Goal: Transaction & Acquisition: Purchase product/service

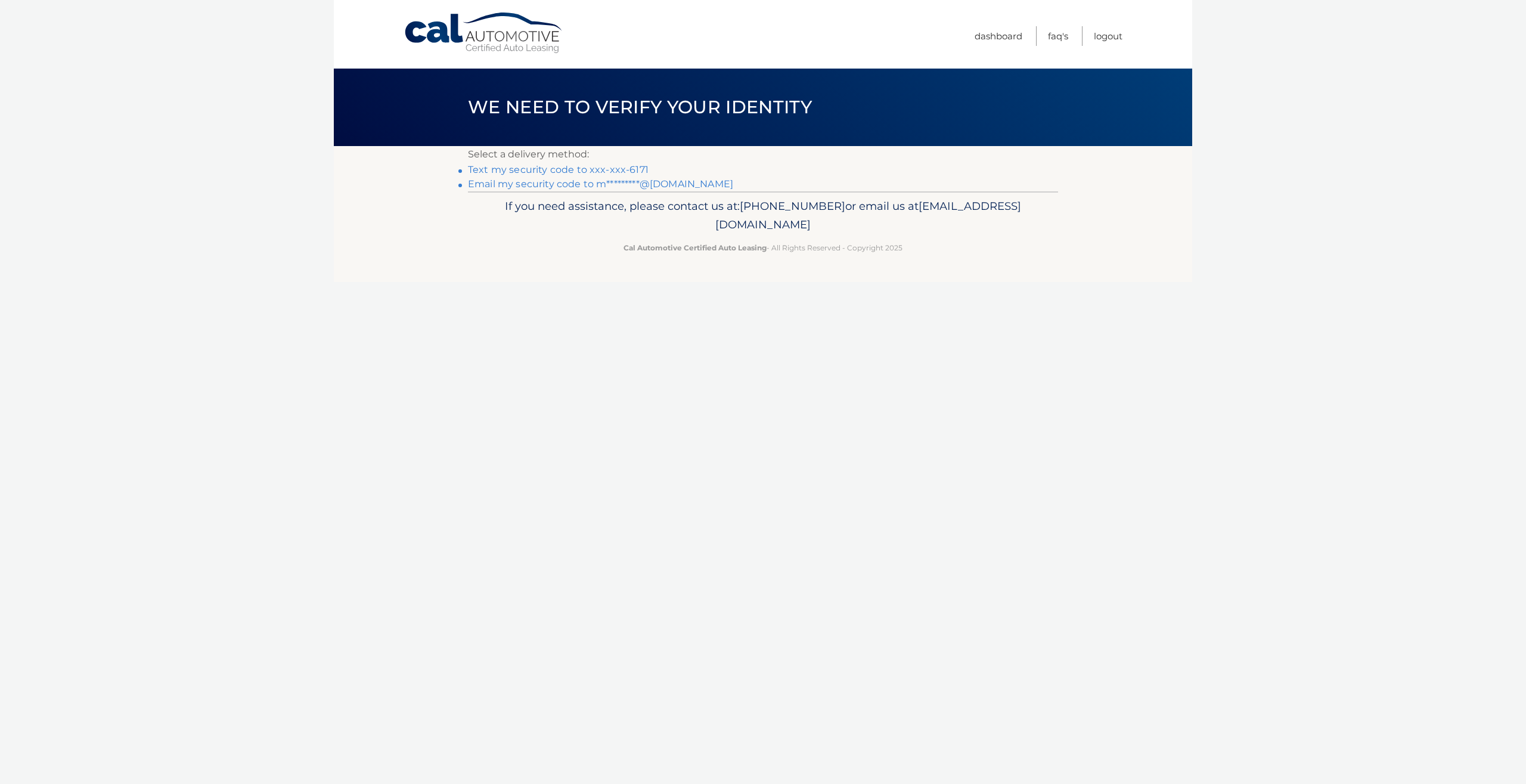
click at [581, 169] on link "Text my security code to xxx-xxx-6171" at bounding box center [558, 169] width 181 height 11
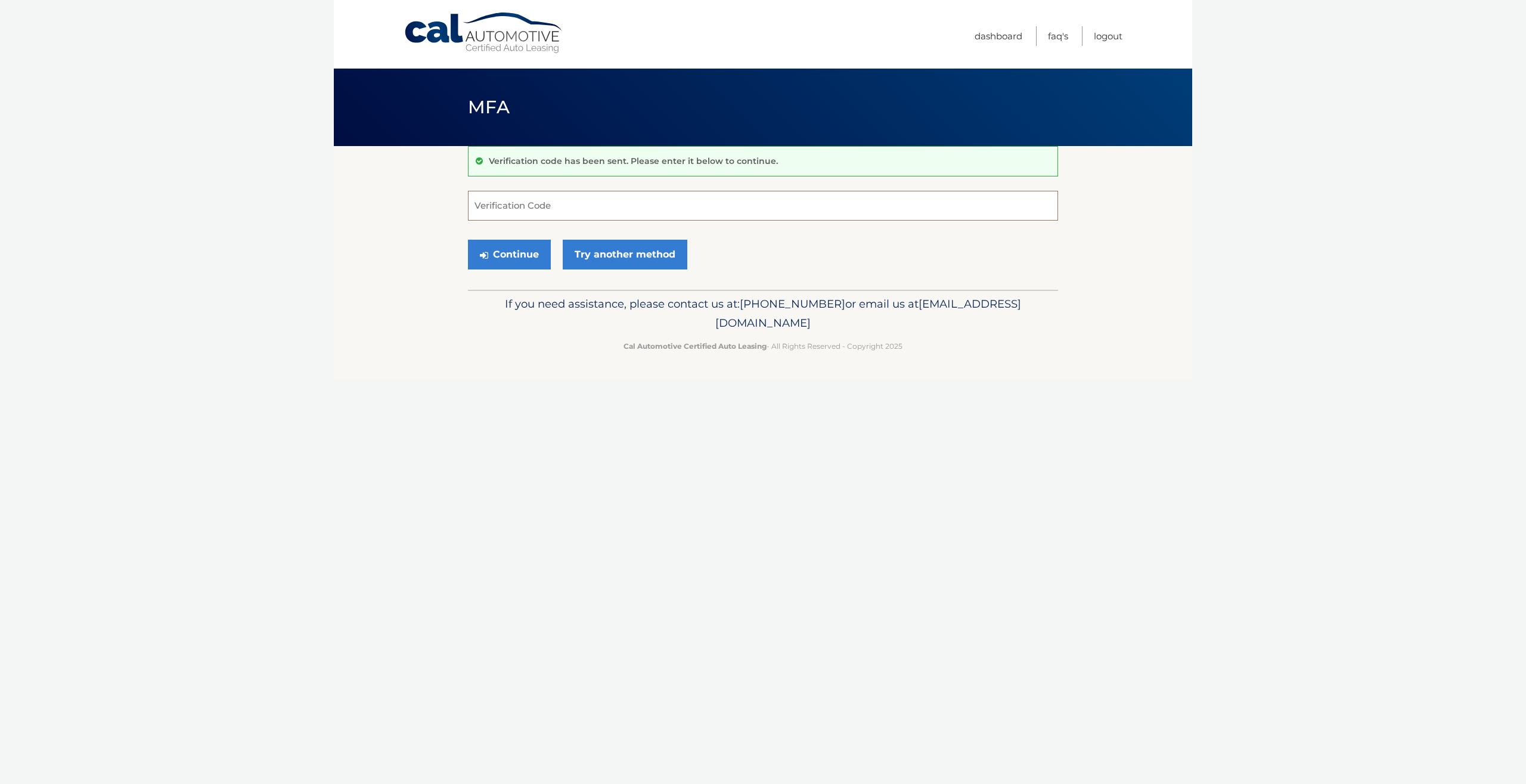
click at [569, 196] on input "Verification Code" at bounding box center [763, 205] width 590 height 30
type input "653669"
click at [496, 252] on button "Continue" at bounding box center [509, 254] width 83 height 30
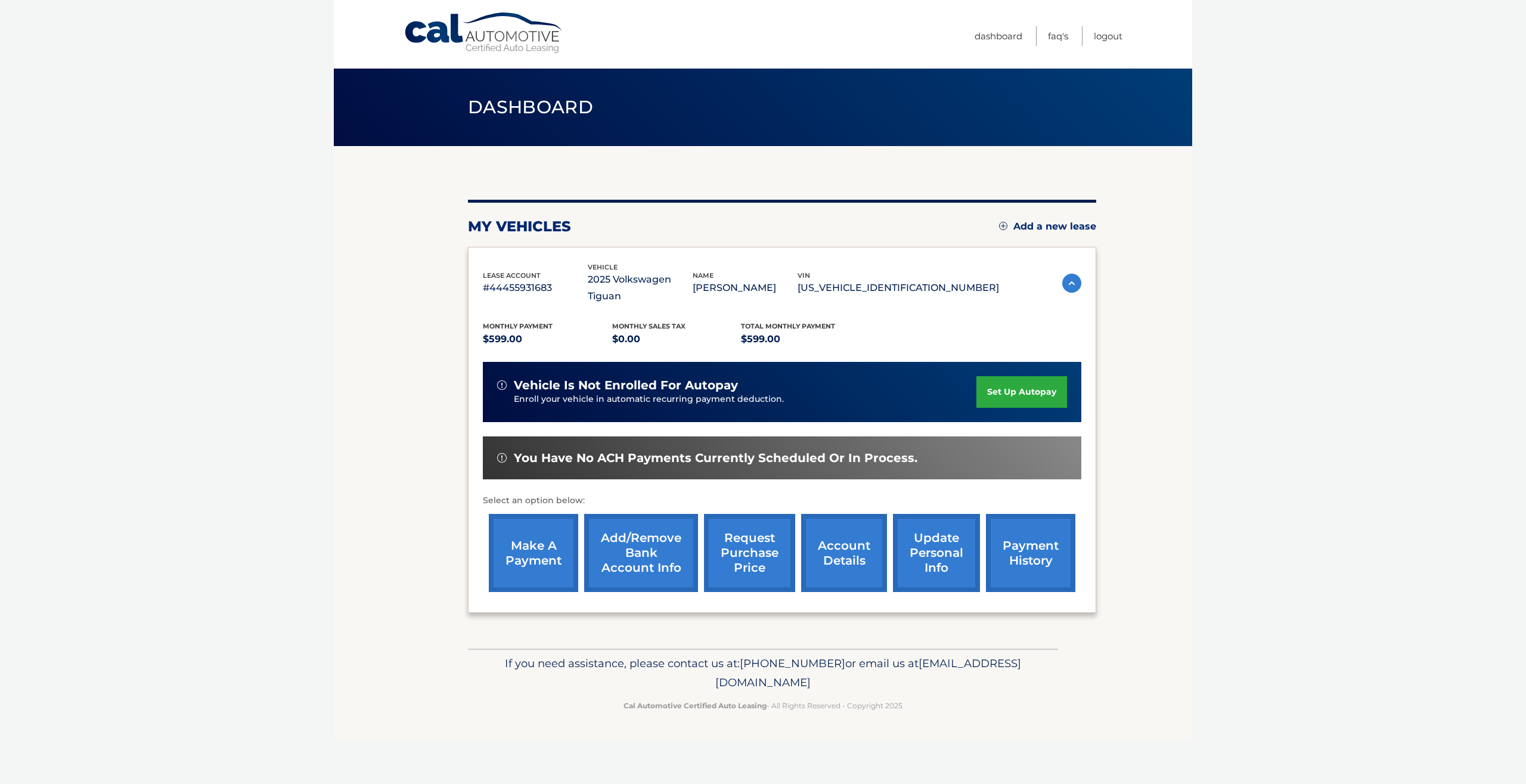
click at [541, 592] on link "make a payment" at bounding box center [534, 553] width 89 height 78
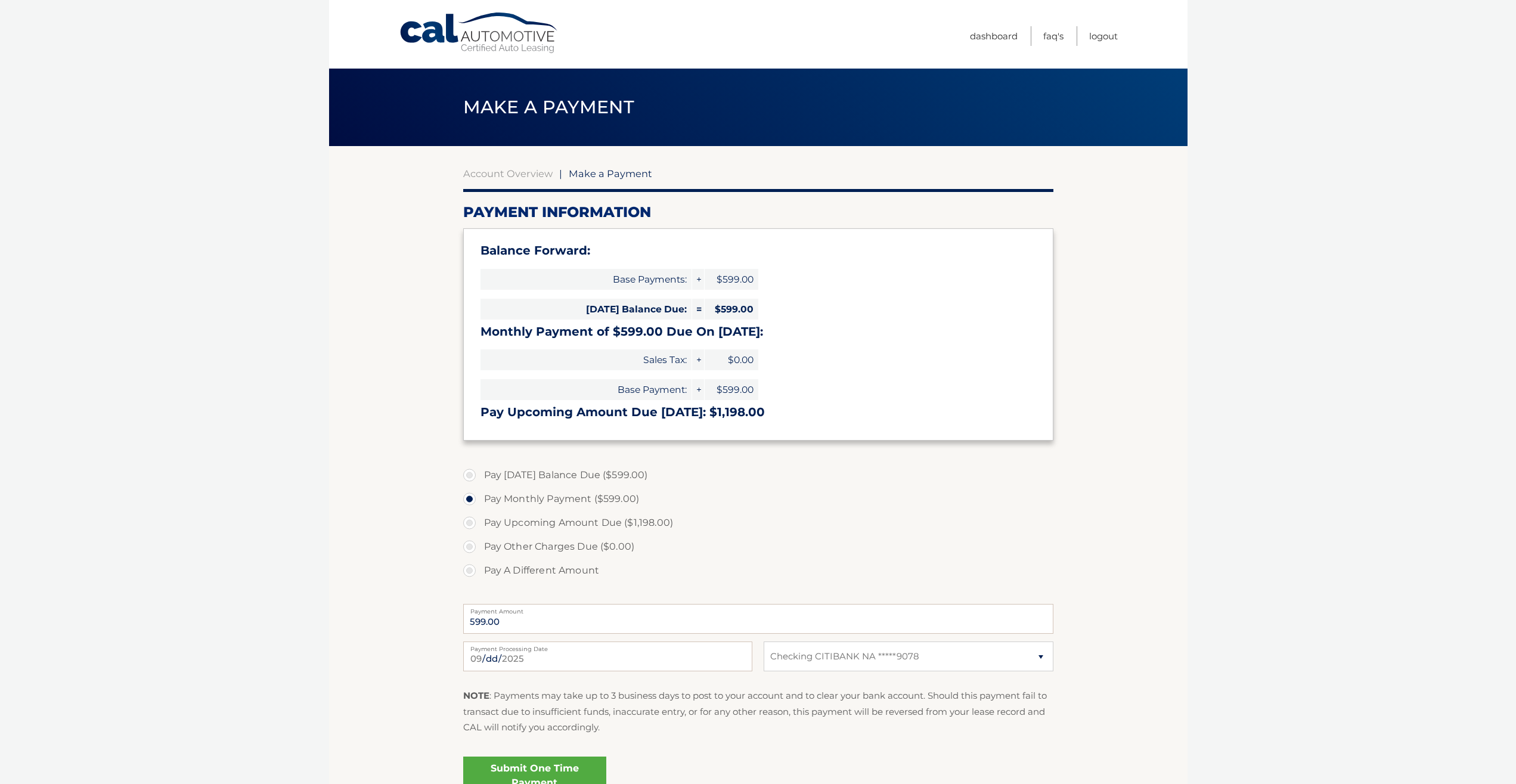
select select "YTNiOTA3ODYtODNlYy00MjE4LTg5Y2EtZjdmOWZiOGZjZDI3"
click at [557, 478] on label "Pay Today's Balance Due ($599.00)" at bounding box center [758, 475] width 590 height 24
click at [480, 478] on input "Pay Today's Balance Due ($599.00)" at bounding box center [473, 473] width 12 height 19
radio input "true"
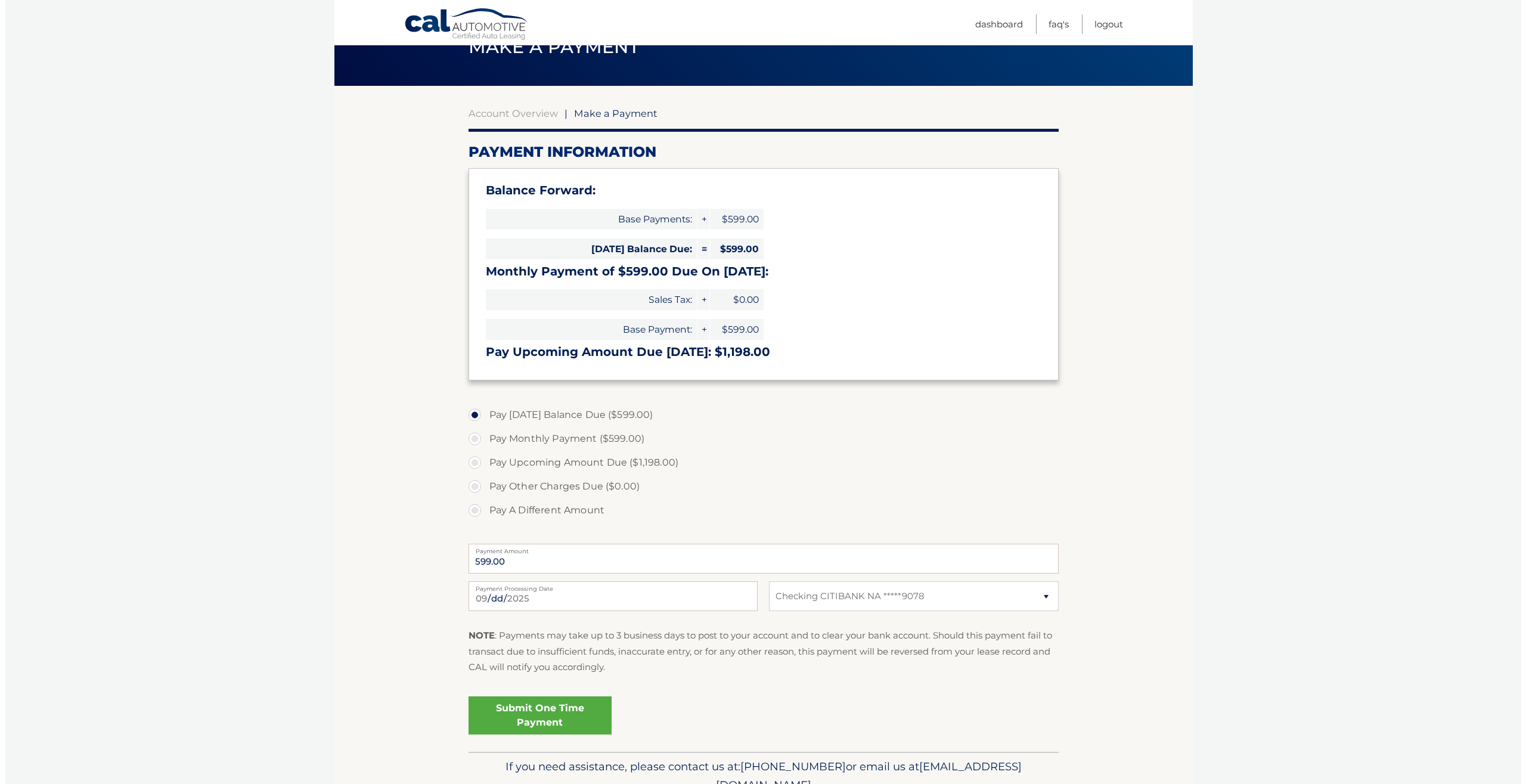
scroll to position [61, 0]
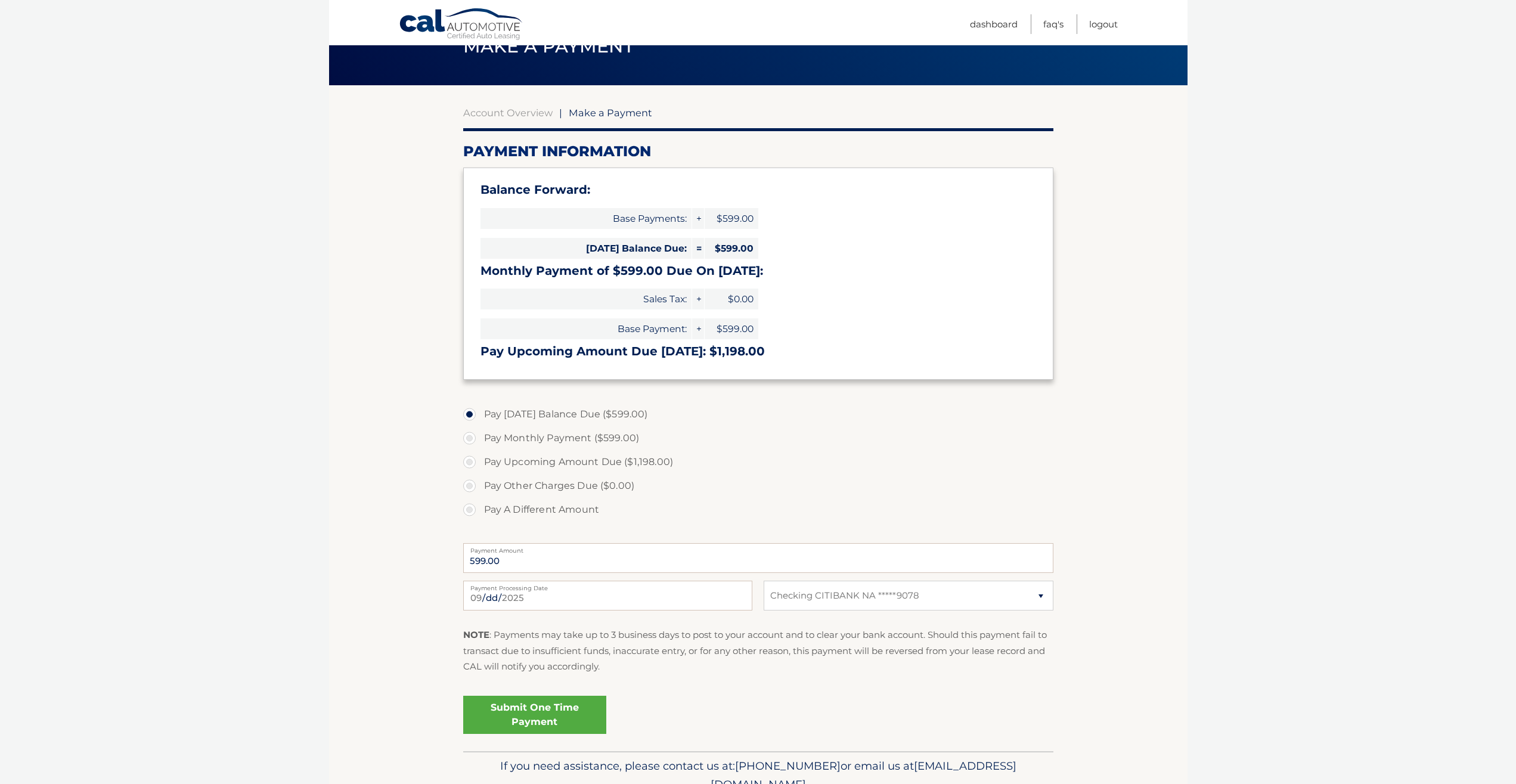
click at [584, 716] on link "Submit One Time Payment" at bounding box center [535, 714] width 143 height 38
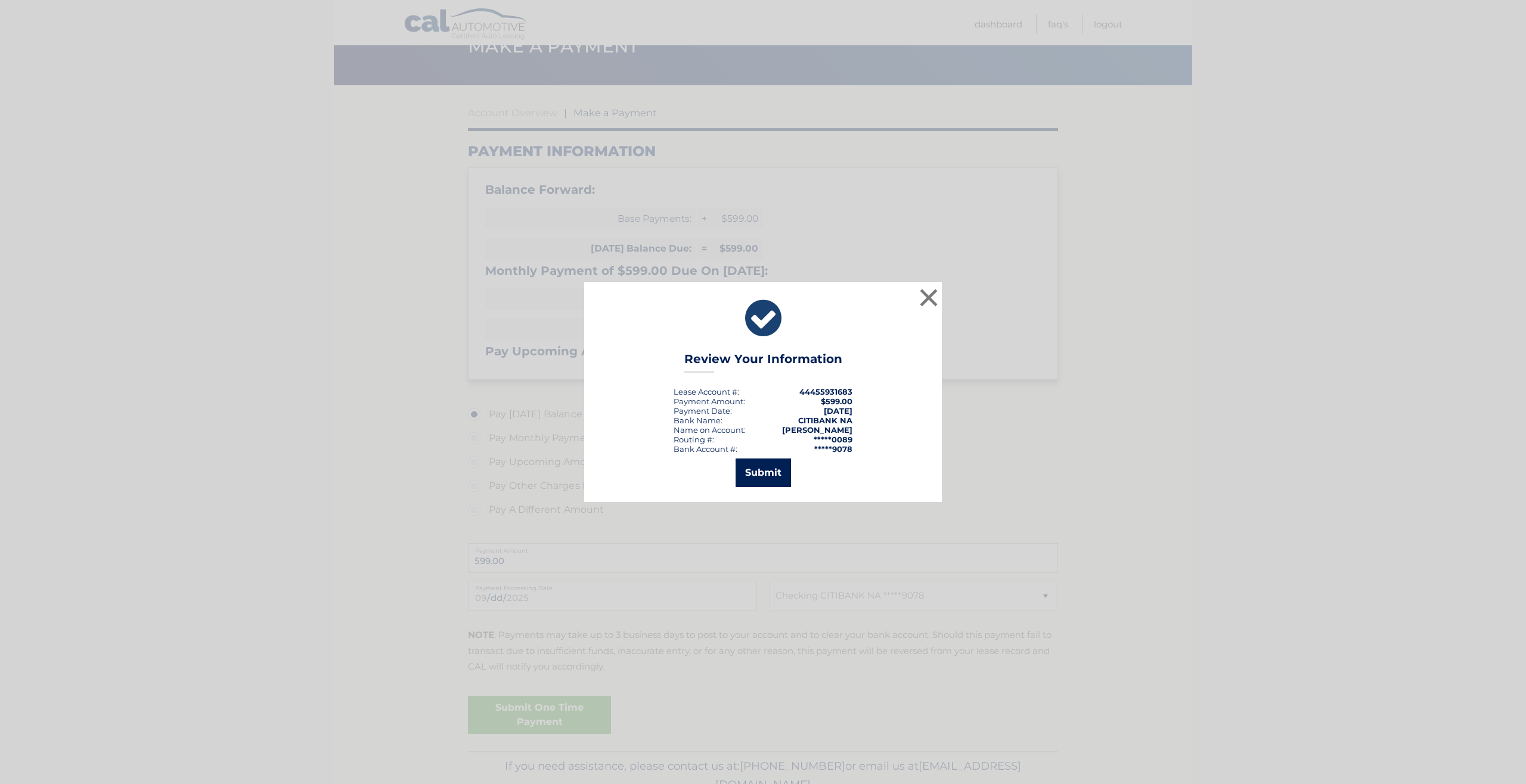
click at [755, 484] on button "Submit" at bounding box center [763, 473] width 55 height 29
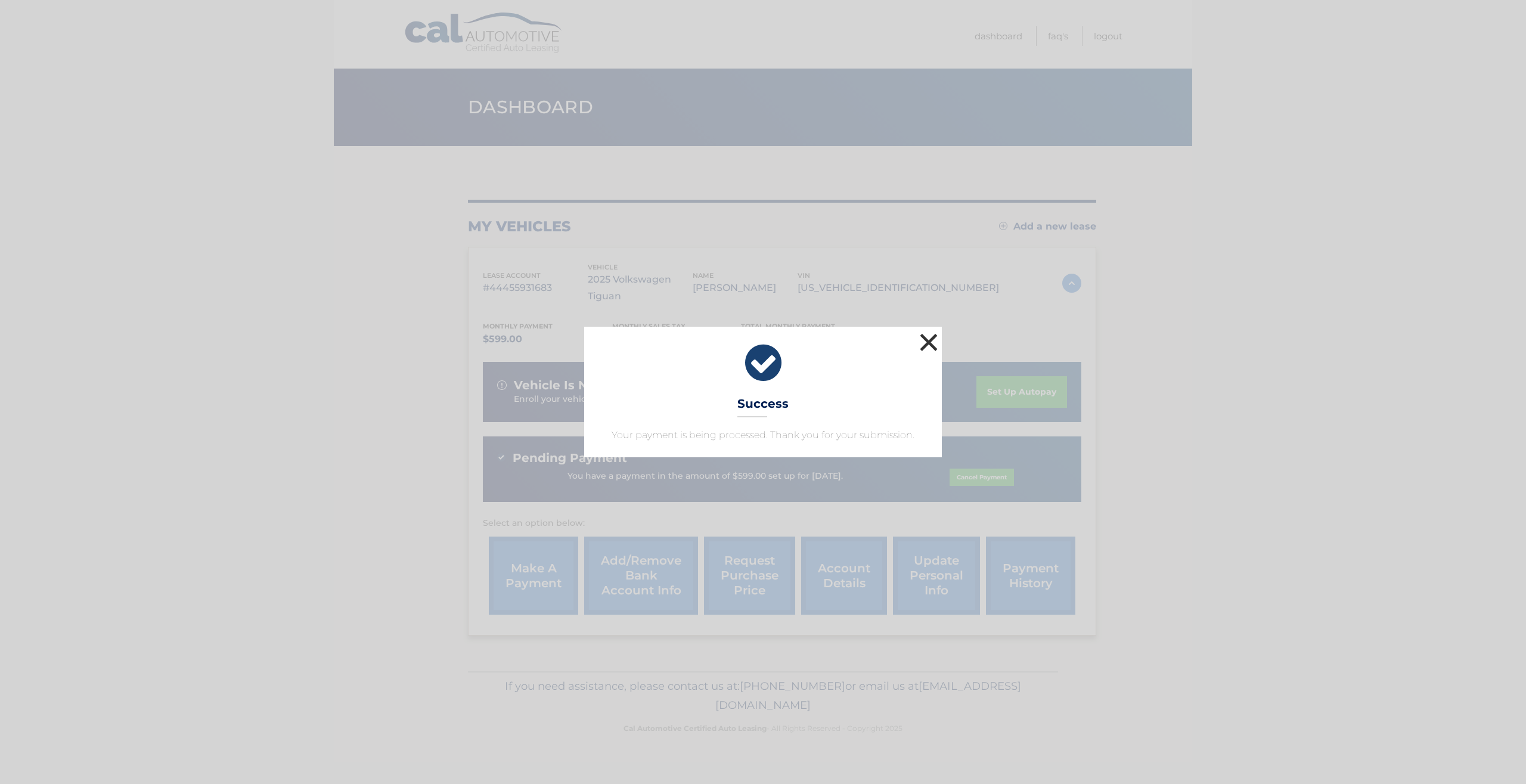
click at [928, 350] on button "×" at bounding box center [928, 342] width 24 height 24
